Goal: Find specific page/section

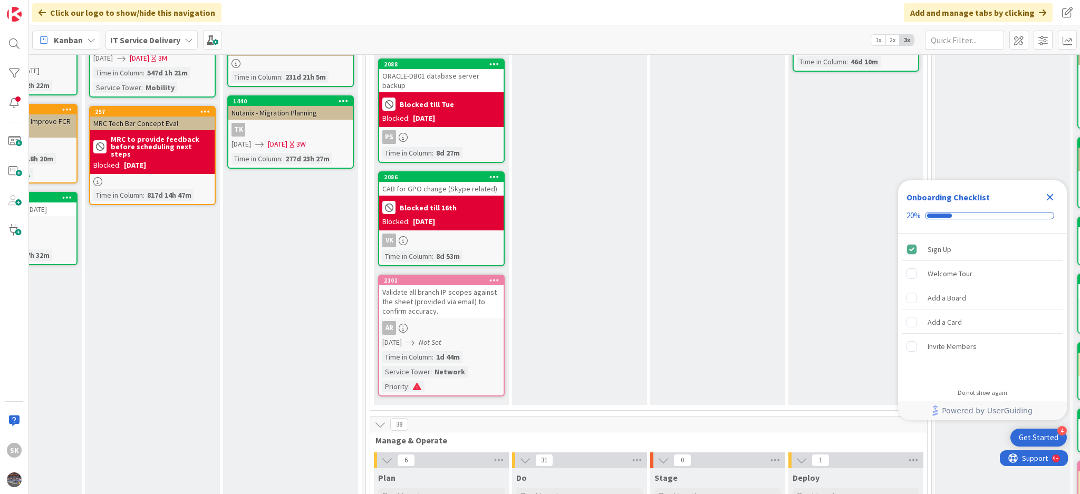
scroll to position [422, 367]
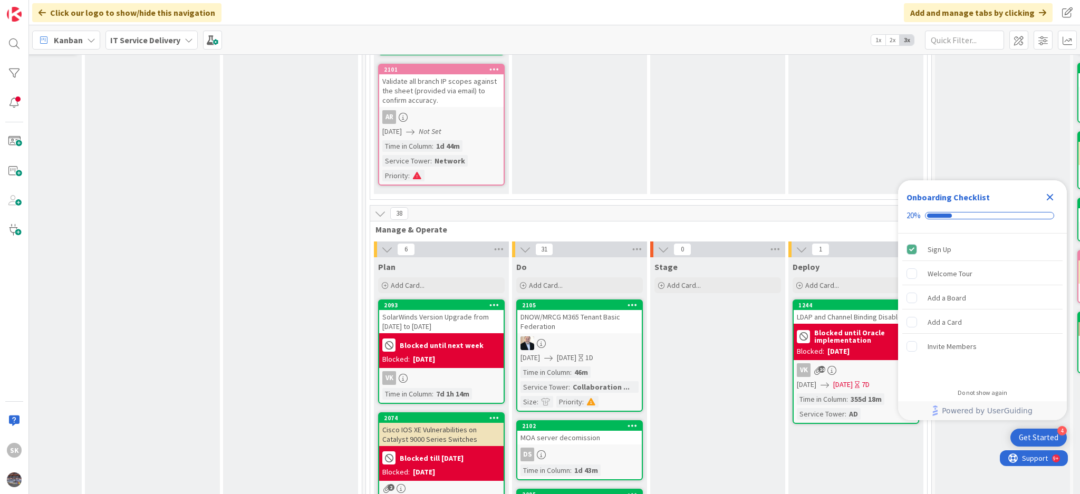
click at [575, 311] on div "DNOW/MRCG M365 Tenant Basic Federation" at bounding box center [579, 321] width 124 height 23
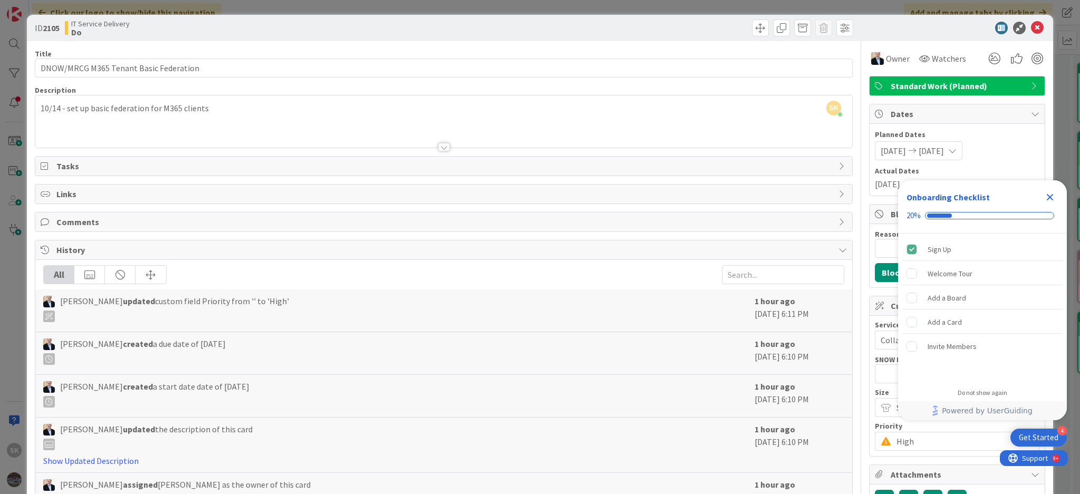
click at [1045, 197] on icon "Close Checklist" at bounding box center [1050, 197] width 13 height 13
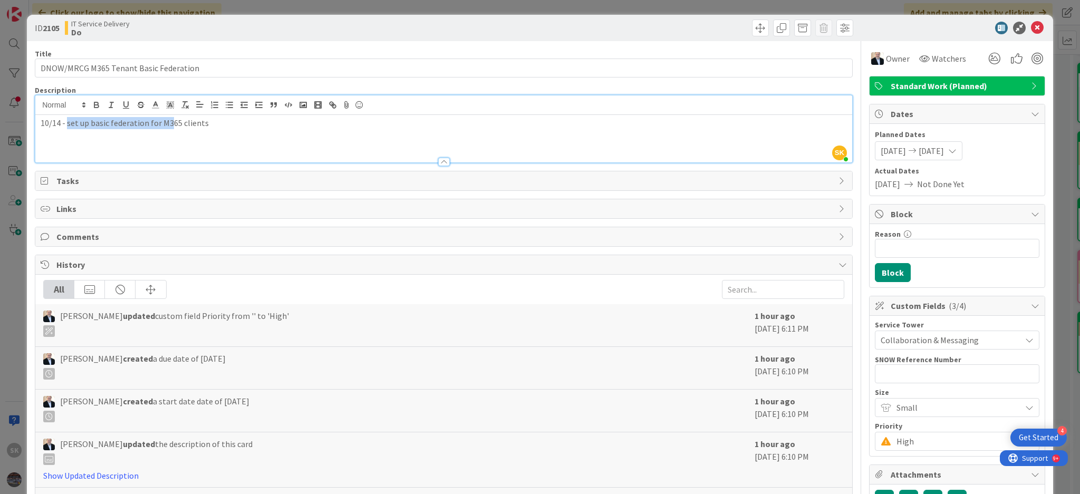
drag, startPoint x: 68, startPoint y: 107, endPoint x: 169, endPoint y: 114, distance: 102.1
click at [169, 115] on div "10/14 - set up basic federation for M365 clients" at bounding box center [443, 138] width 817 height 47
click at [51, 25] on b "2105" at bounding box center [51, 28] width 17 height 11
copy b "2105"
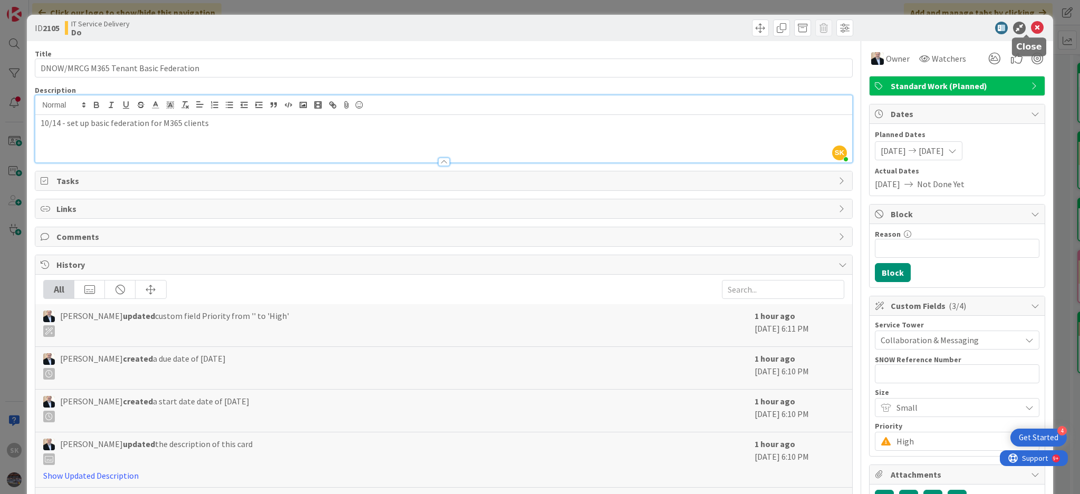
click at [1031, 30] on icon at bounding box center [1037, 28] width 13 height 13
